Goal: Task Accomplishment & Management: Use online tool/utility

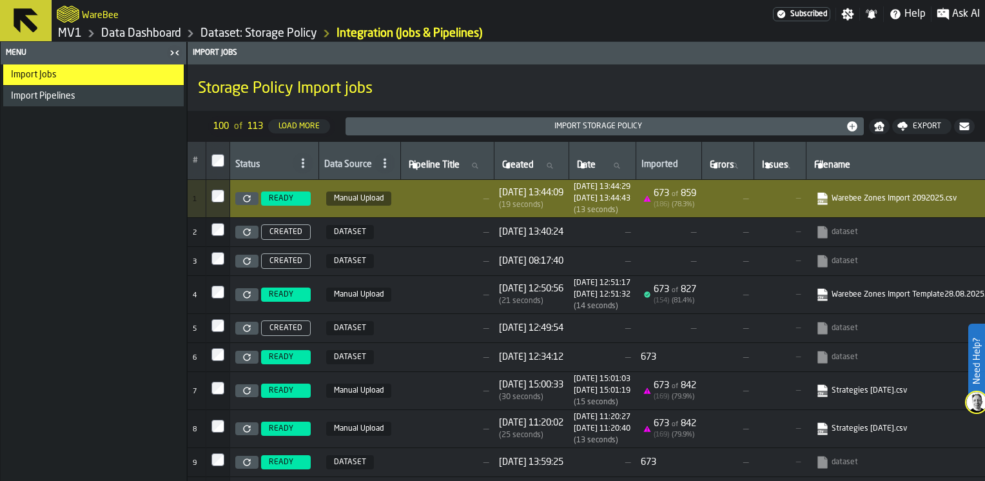
click at [73, 32] on link "MV1" at bounding box center [70, 33] width 24 height 14
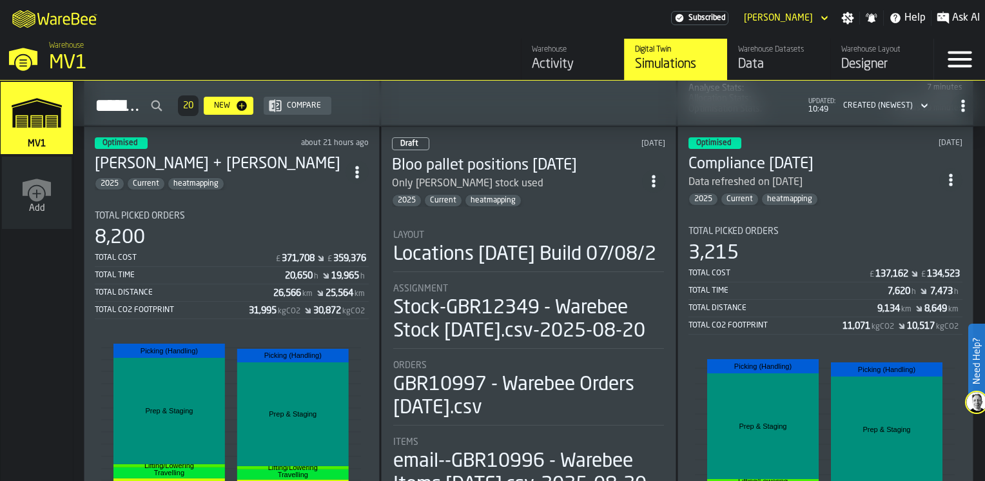
scroll to position [516, 0]
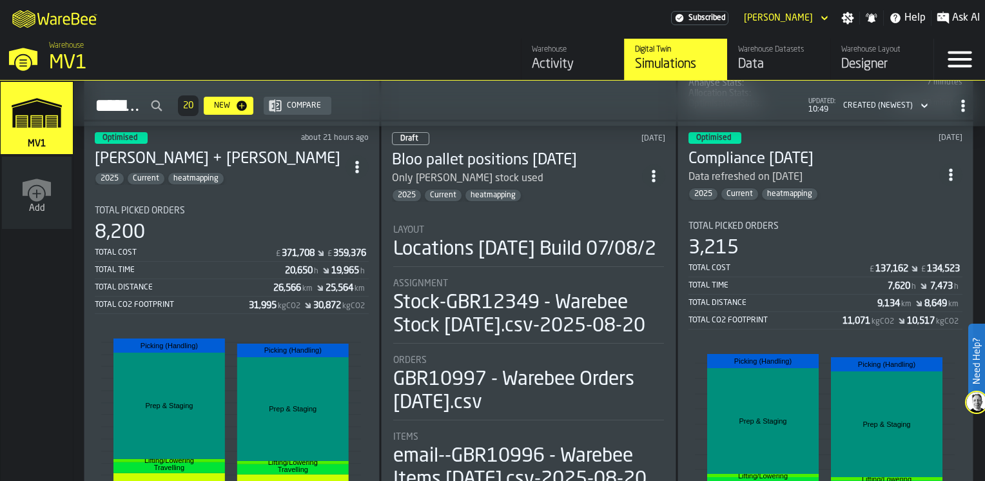
click at [254, 211] on div "Total Picked Orders 8,200 Total Cost £ 371,708 £ 359,376 Total Time 20,650 h 19…" at bounding box center [232, 260] width 274 height 108
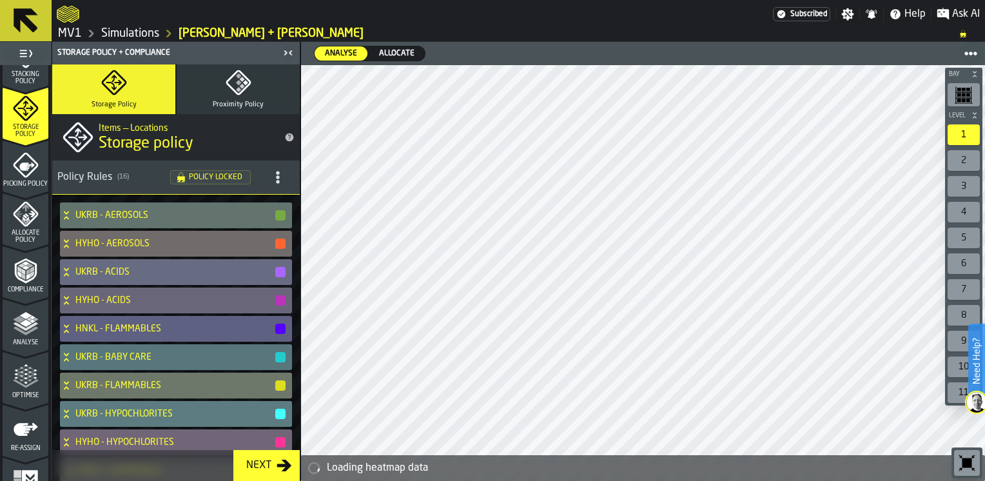
scroll to position [535, 0]
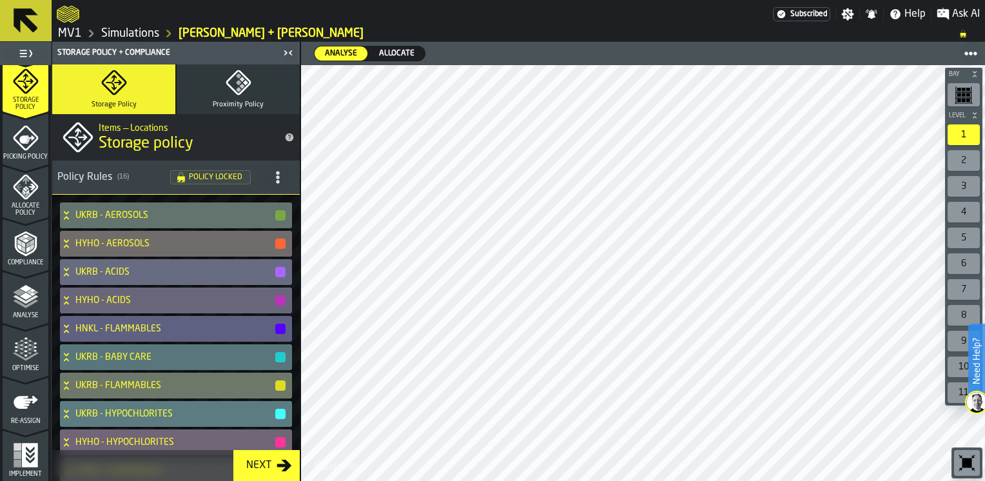
click at [21, 365] on span "Optimise" at bounding box center [26, 368] width 46 height 7
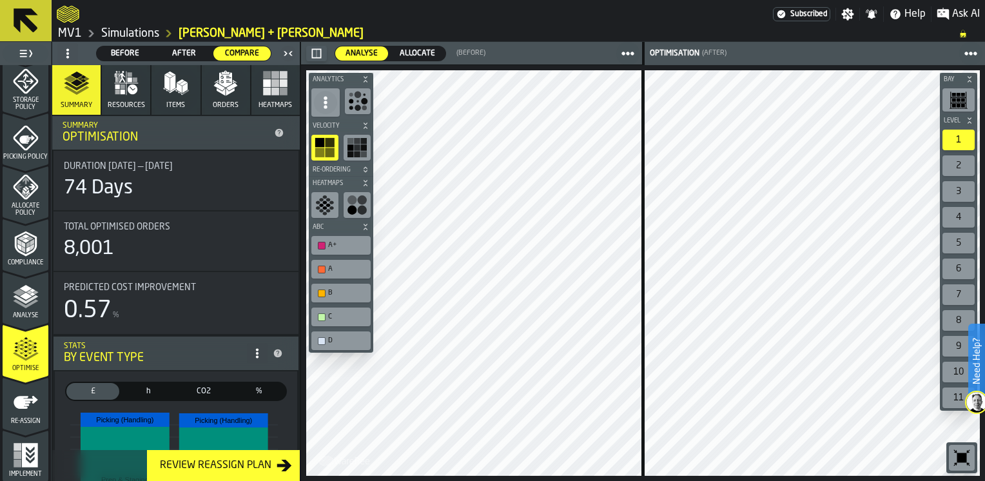
click at [289, 53] on icon "button-toggle-Close me" at bounding box center [287, 53] width 15 height 15
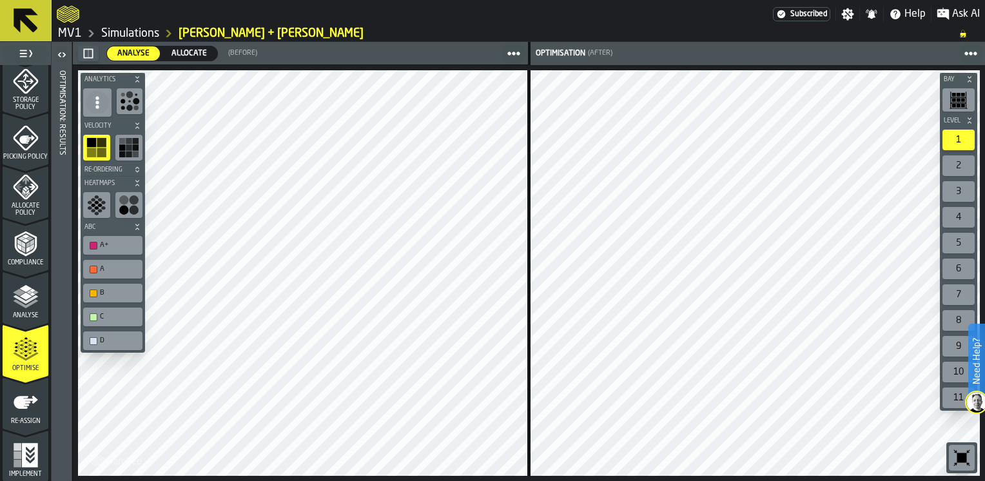
click at [141, 79] on span "button-" at bounding box center [137, 79] width 13 height 8
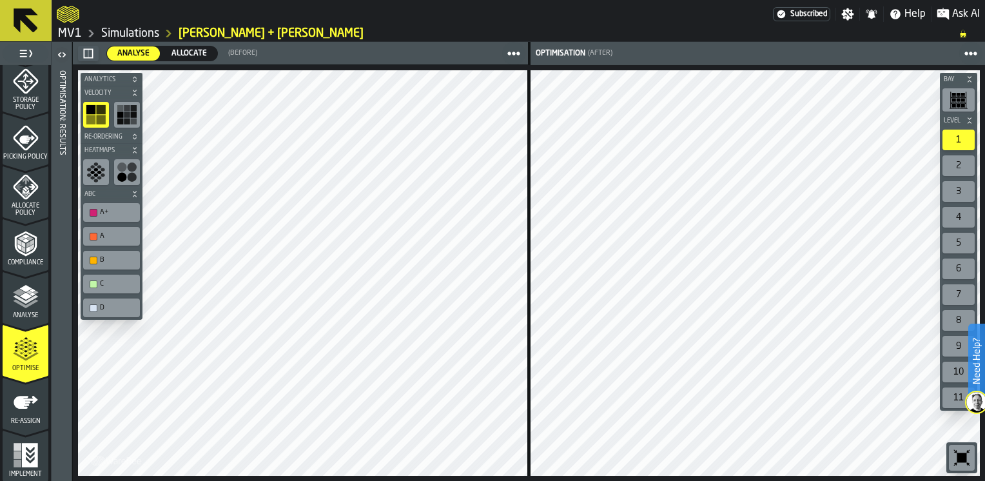
click at [141, 79] on button "Analytics" at bounding box center [112, 79] width 62 height 13
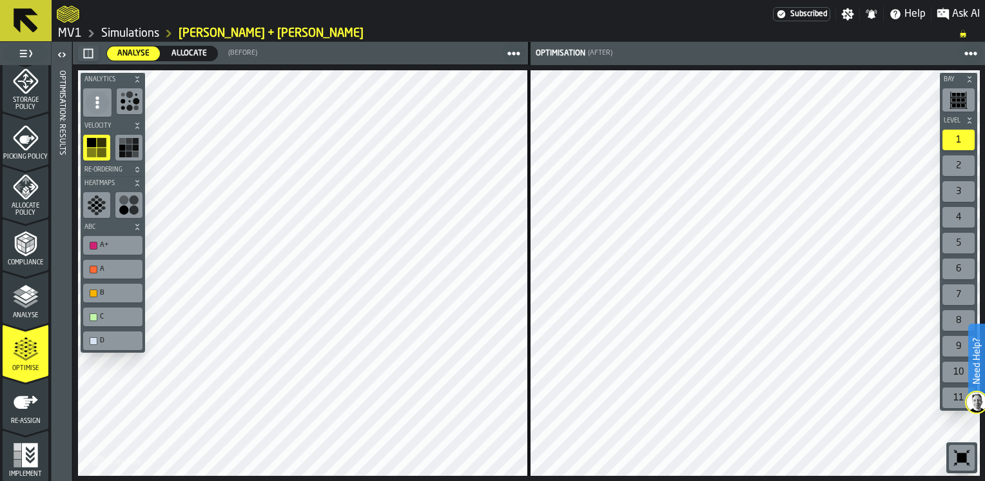
click at [141, 79] on span "button-" at bounding box center [137, 79] width 13 height 8
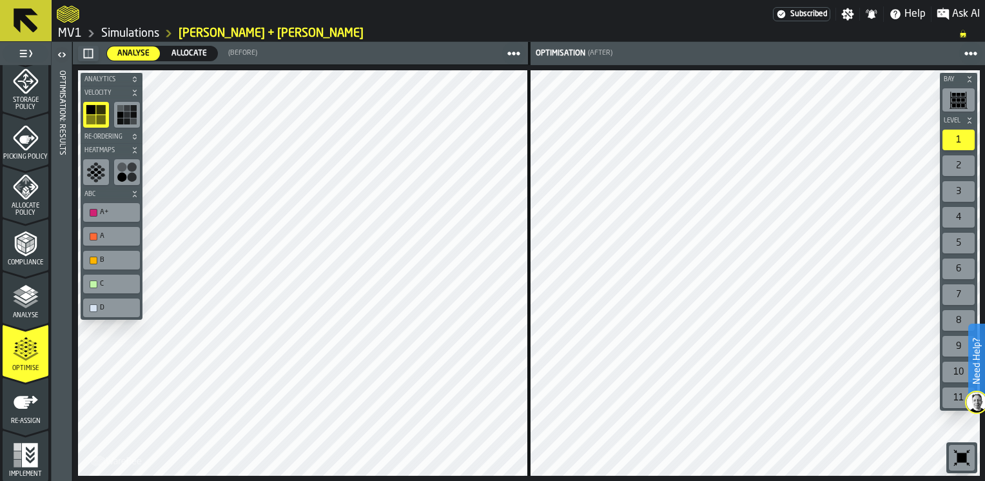
click at [136, 91] on icon "button-" at bounding box center [135, 93] width 8 height 8
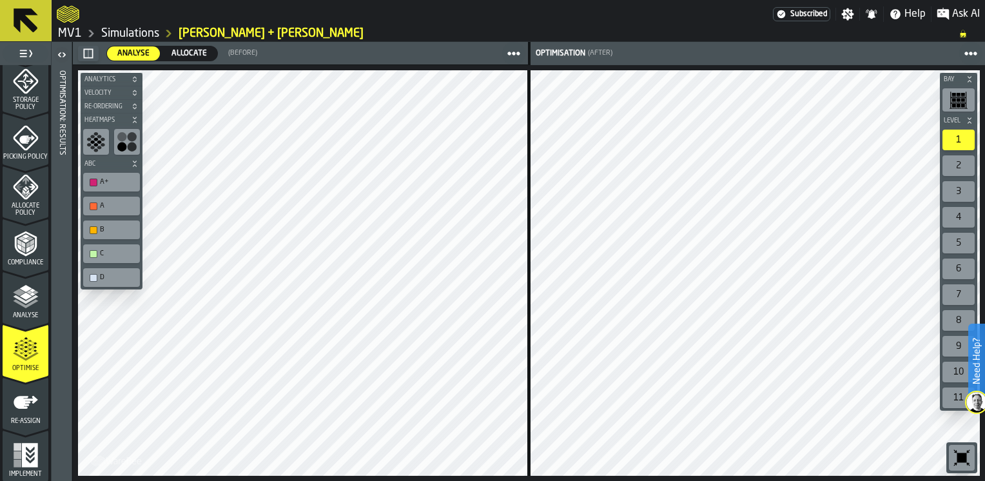
click at [135, 121] on icon "button-" at bounding box center [134, 122] width 3 height 3
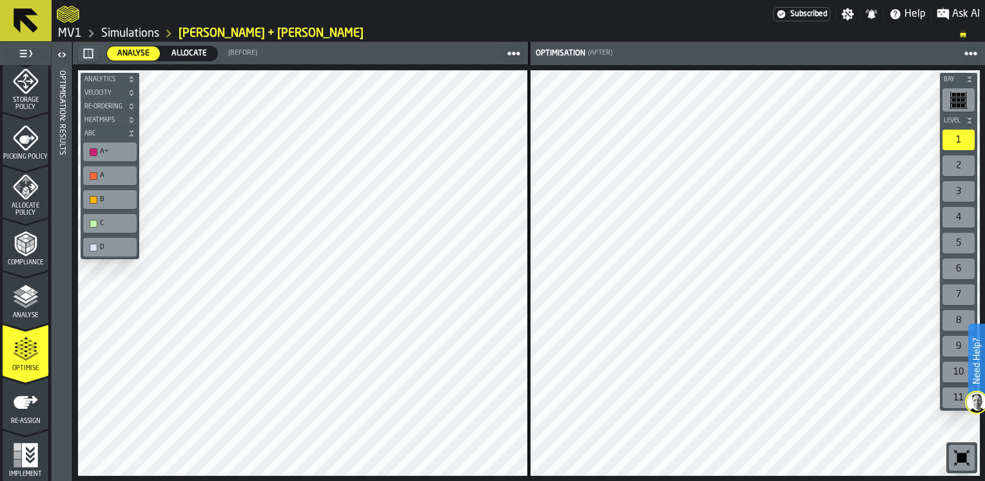
click at [133, 133] on icon "button-" at bounding box center [132, 134] width 8 height 8
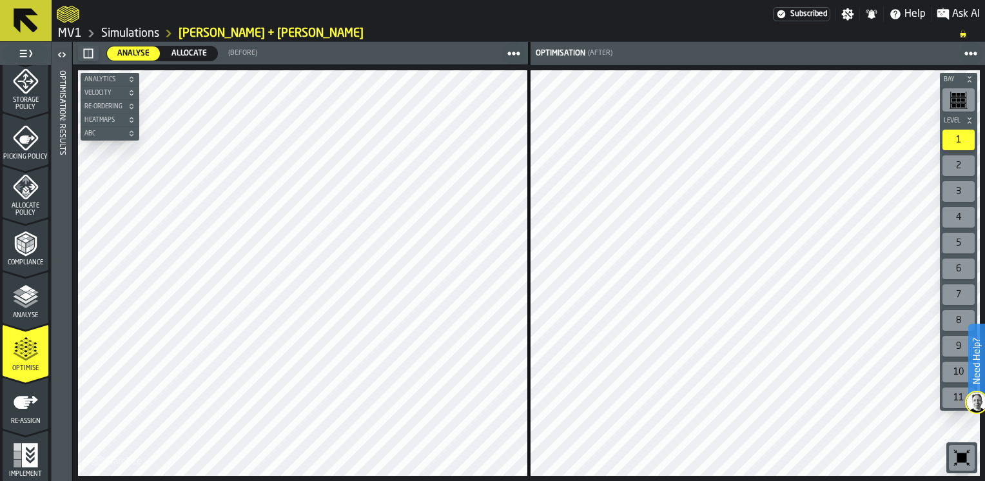
click at [454, 43] on div "Analyse Analyse Allocate Allocate (Before) Optimisation (After) Bay Level 1 2 3…" at bounding box center [528, 261] width 913 height 439
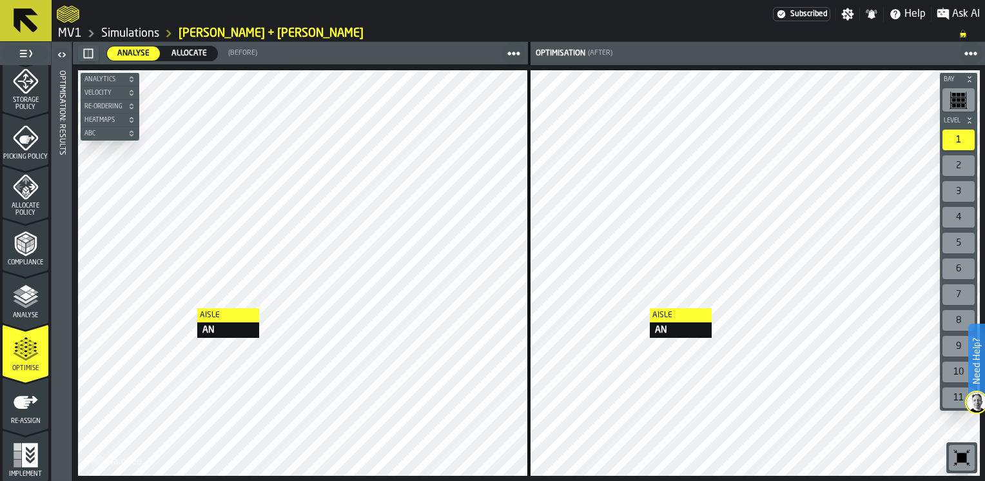
click at [427, 337] on div at bounding box center [302, 273] width 449 height 406
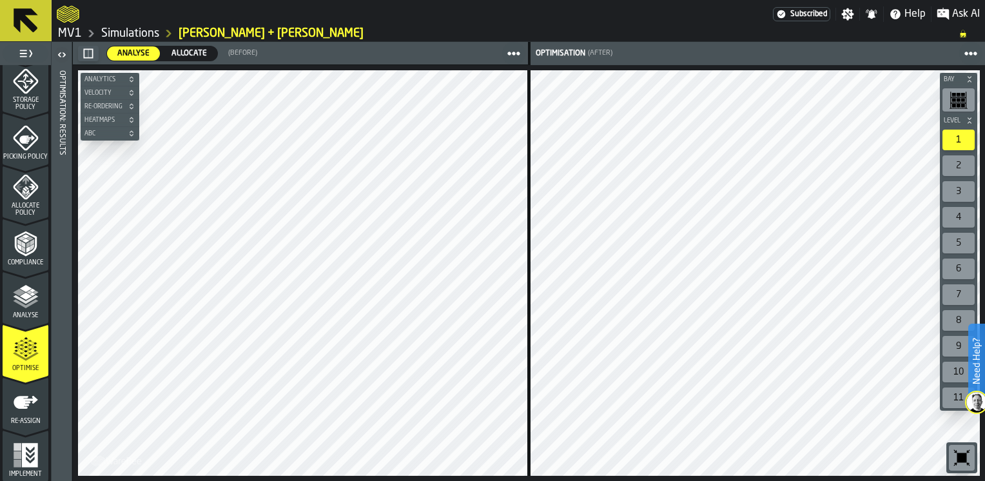
click at [183, 53] on span "Allocate" at bounding box center [189, 54] width 46 height 12
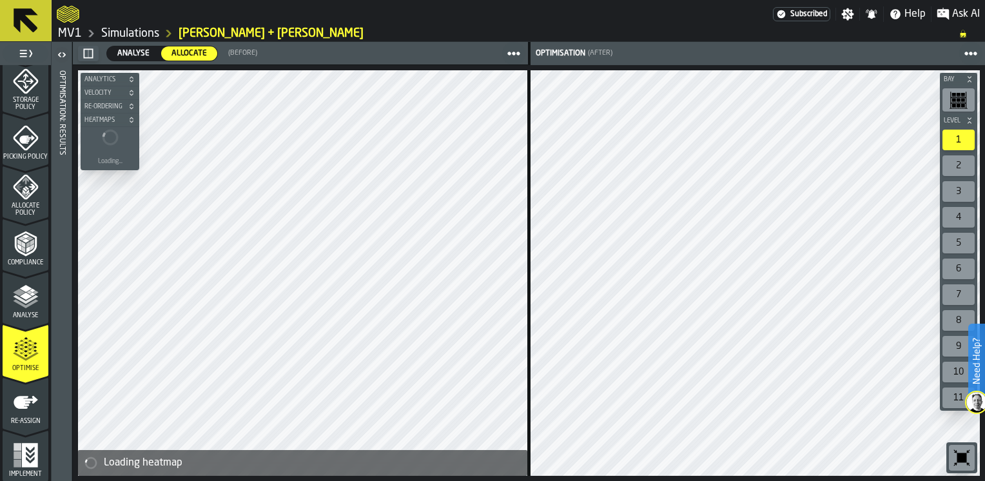
click at [25, 401] on icon "menu Re-assign" at bounding box center [26, 402] width 24 height 13
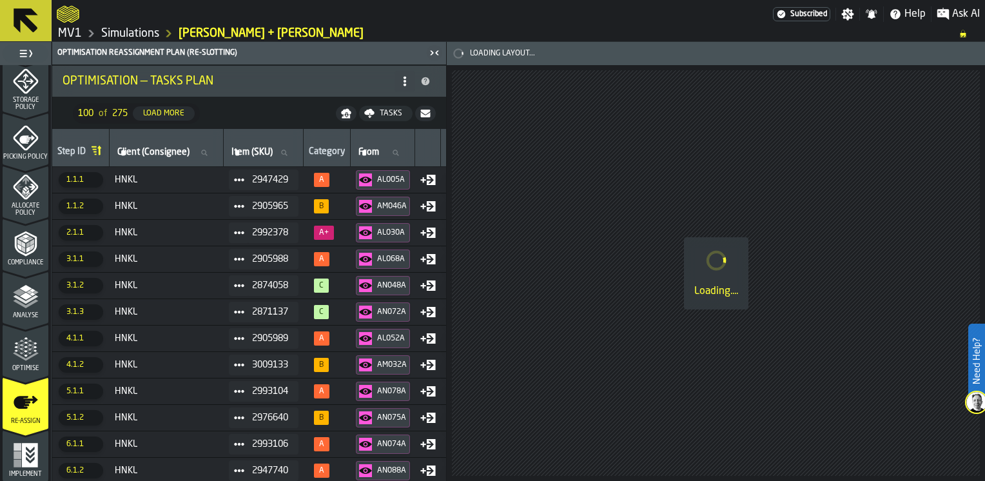
click at [403, 81] on icon at bounding box center [405, 81] width 10 height 10
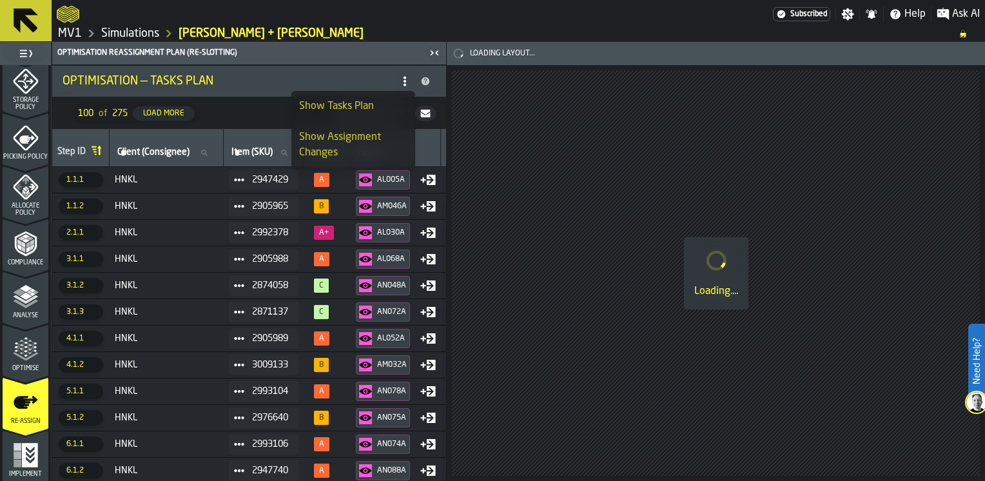
click at [266, 115] on nav "100 of 275 Load More Tasks" at bounding box center [249, 113] width 394 height 31
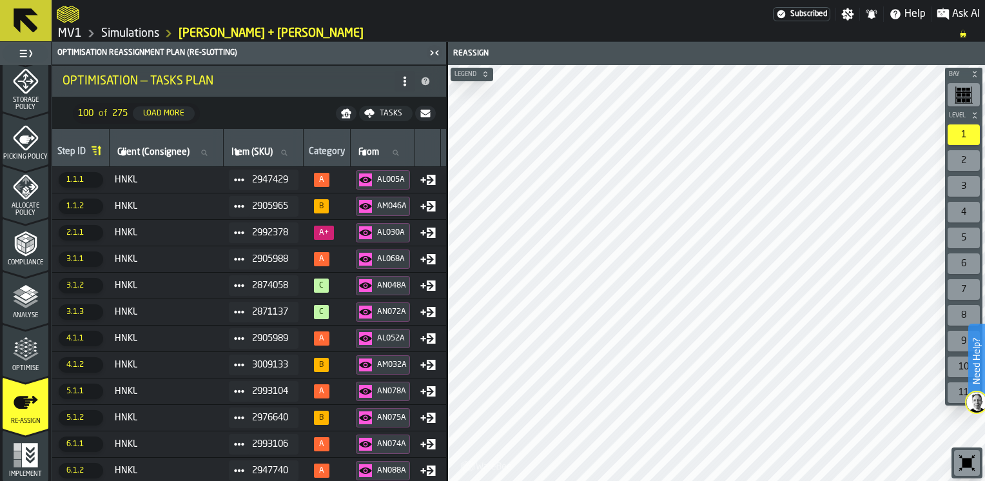
click at [385, 113] on div "Tasks" at bounding box center [390, 113] width 33 height 9
drag, startPoint x: 398, startPoint y: 156, endPoint x: 299, endPoint y: 108, distance: 110.4
click at [299, 108] on nav "100 of 275 Load More Loading..." at bounding box center [249, 113] width 394 height 31
